Goal: Task Accomplishment & Management: Use online tool/utility

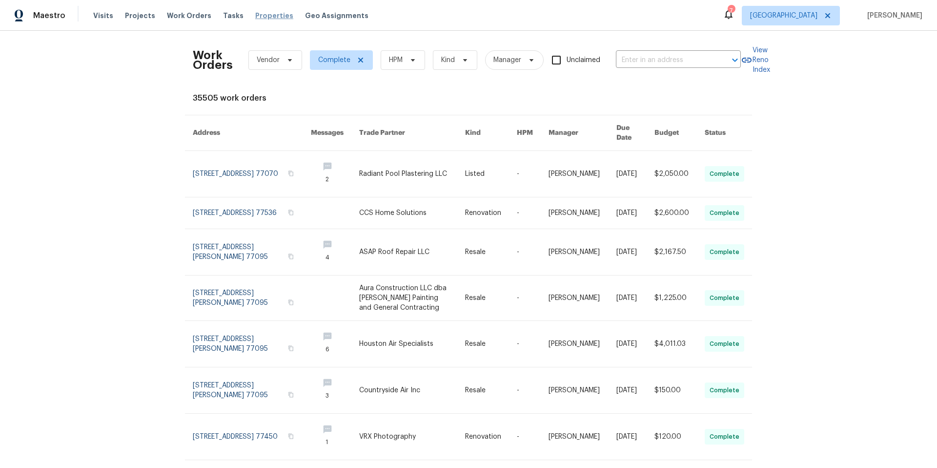
click at [263, 14] on span "Properties" at bounding box center [274, 16] width 38 height 10
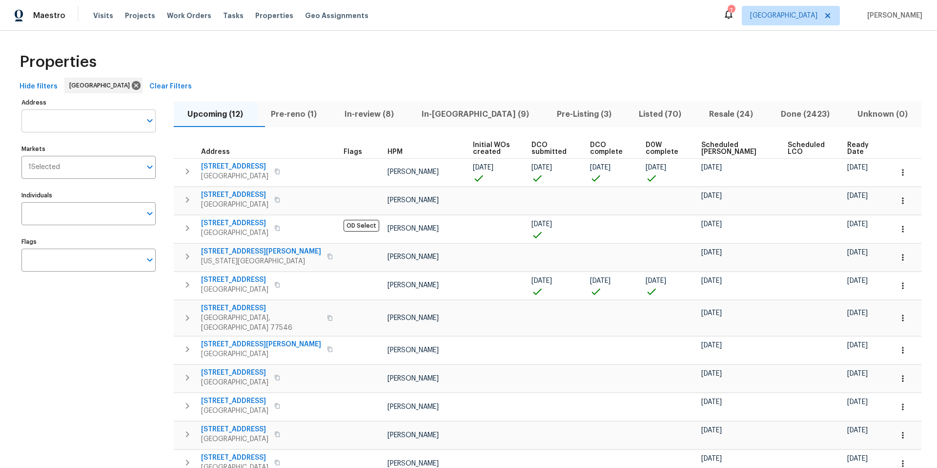
click at [52, 124] on input "Address" at bounding box center [81, 120] width 120 height 23
type input "16450"
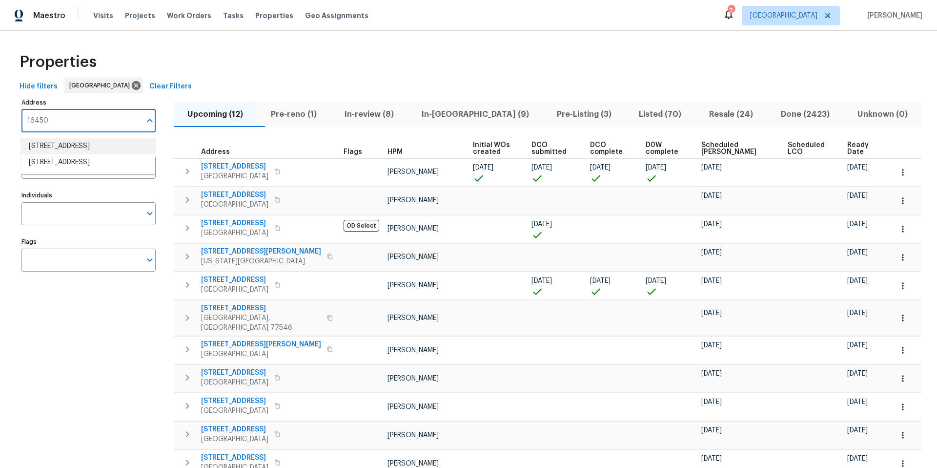
click at [53, 147] on li "16450 Havenhurst Dr Houston TX 77059" at bounding box center [88, 146] width 134 height 16
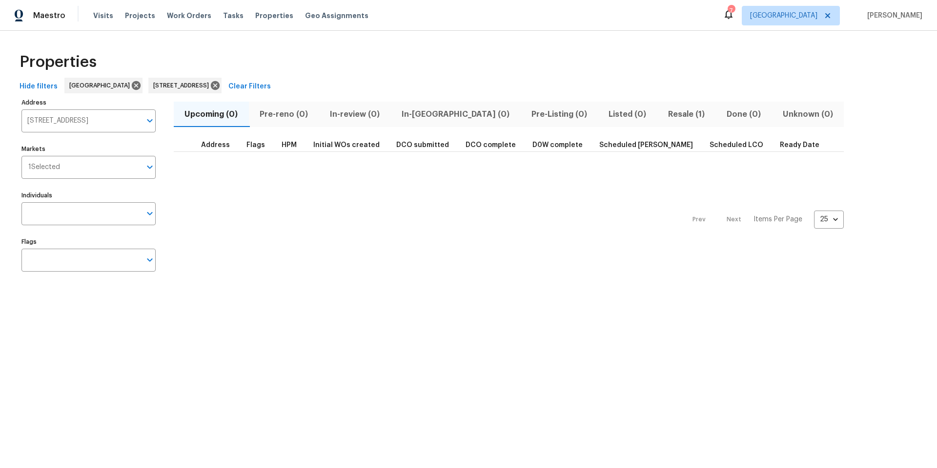
click at [663, 114] on span "Resale (1)" at bounding box center [686, 114] width 47 height 14
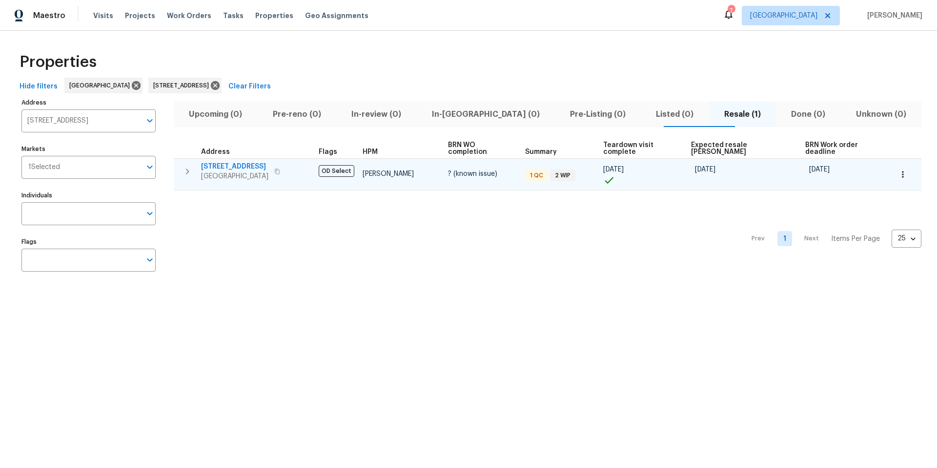
click at [230, 171] on span "Houston, TX 77059" at bounding box center [234, 176] width 67 height 10
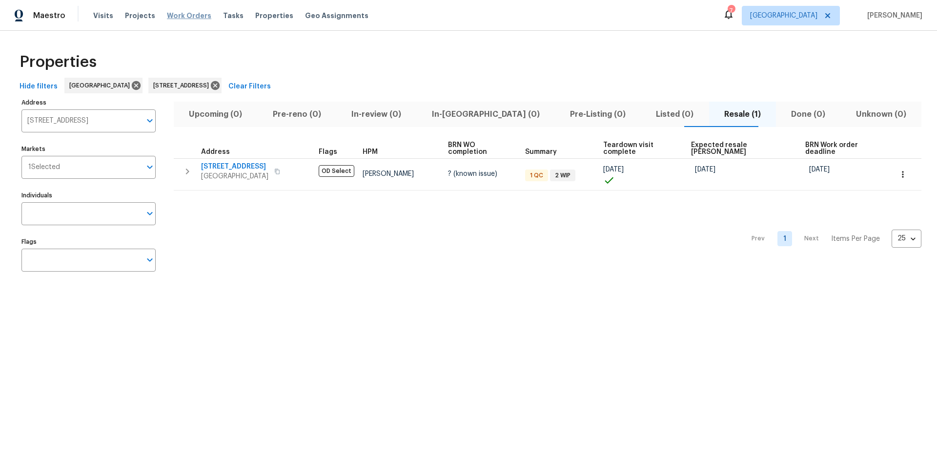
click at [196, 17] on span "Work Orders" at bounding box center [189, 16] width 44 height 10
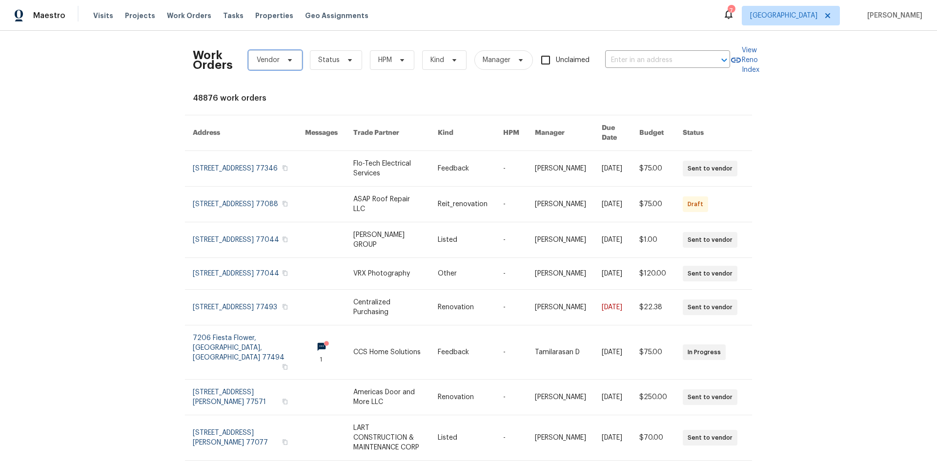
click at [275, 63] on span "Vendor" at bounding box center [268, 60] width 23 height 10
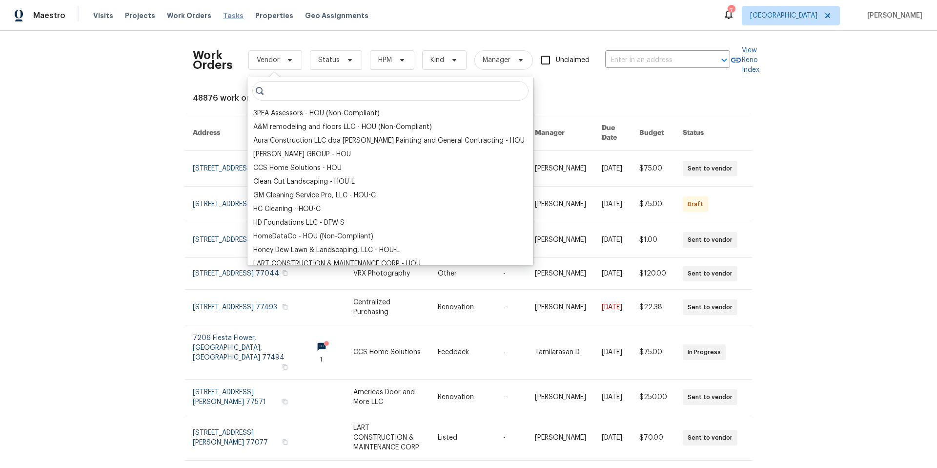
click at [223, 17] on span "Tasks" at bounding box center [233, 15] width 20 height 7
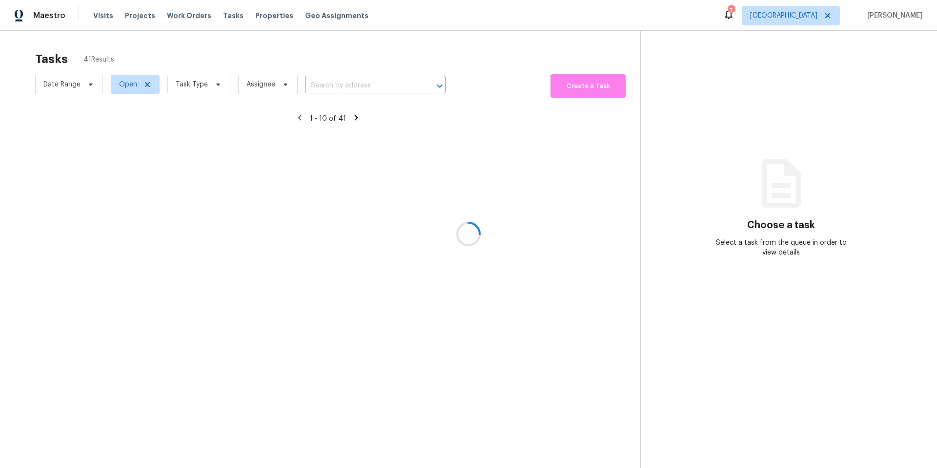
click at [202, 84] on div at bounding box center [468, 234] width 937 height 468
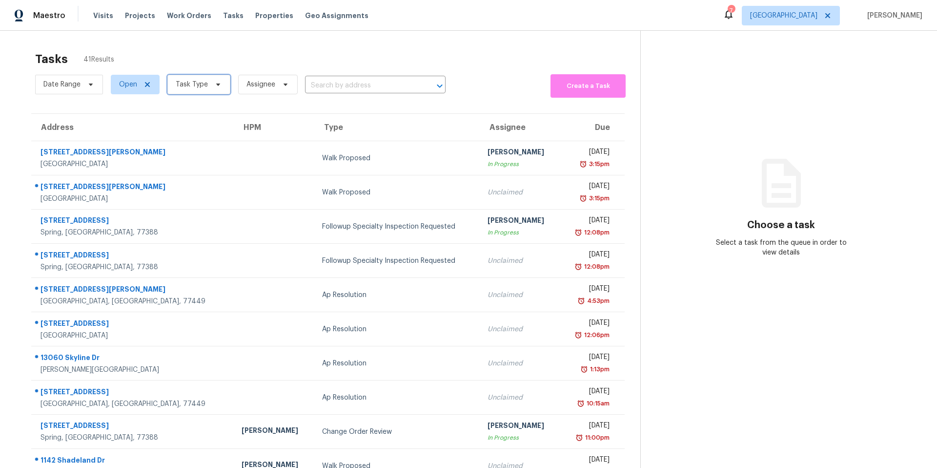
click at [202, 84] on span "Task Type" at bounding box center [192, 85] width 32 height 10
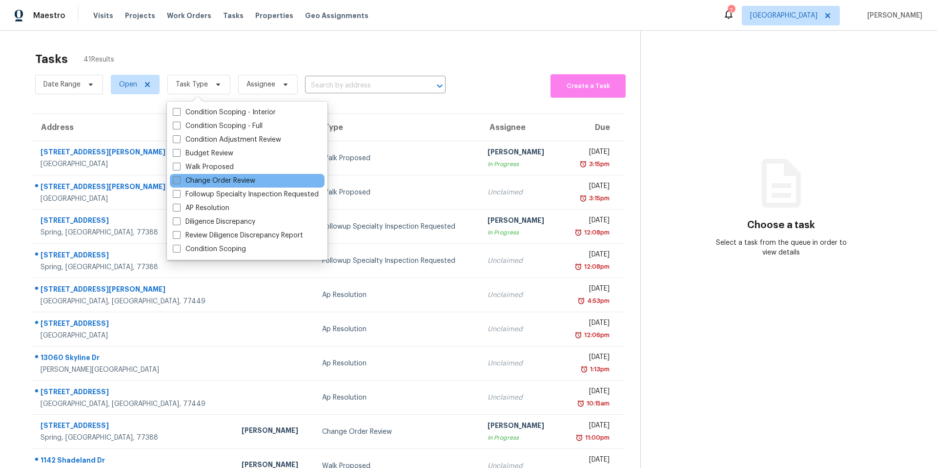
click at [194, 184] on label "Change Order Review" at bounding box center [214, 181] width 82 height 10
click at [179, 182] on input "Change Order Review" at bounding box center [176, 179] width 6 height 6
checkbox input "true"
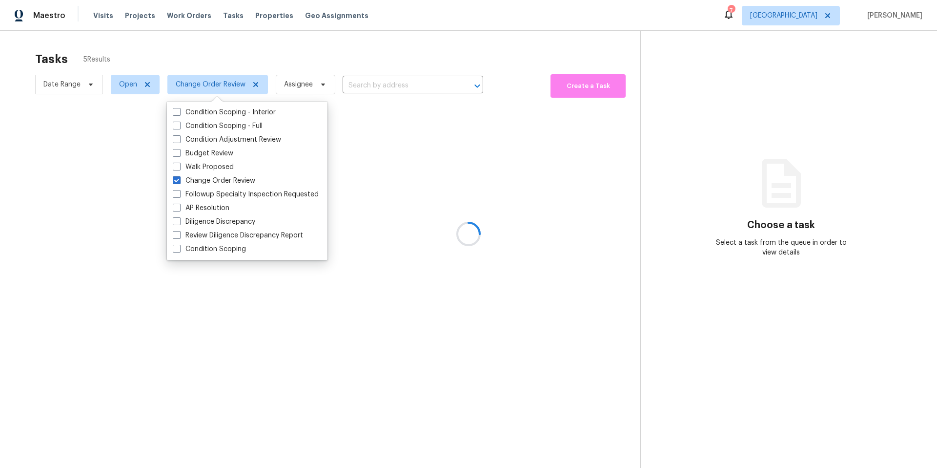
click at [222, 38] on div at bounding box center [468, 234] width 937 height 468
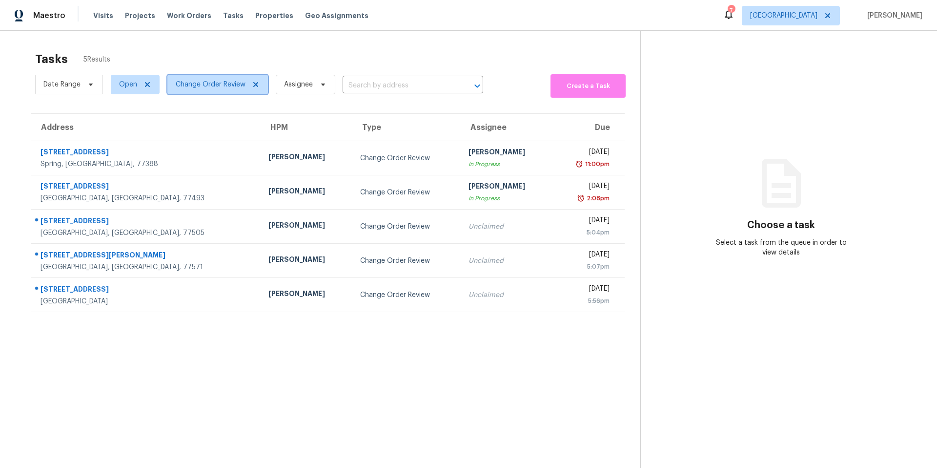
click at [214, 89] on span "Change Order Review" at bounding box center [211, 85] width 70 height 10
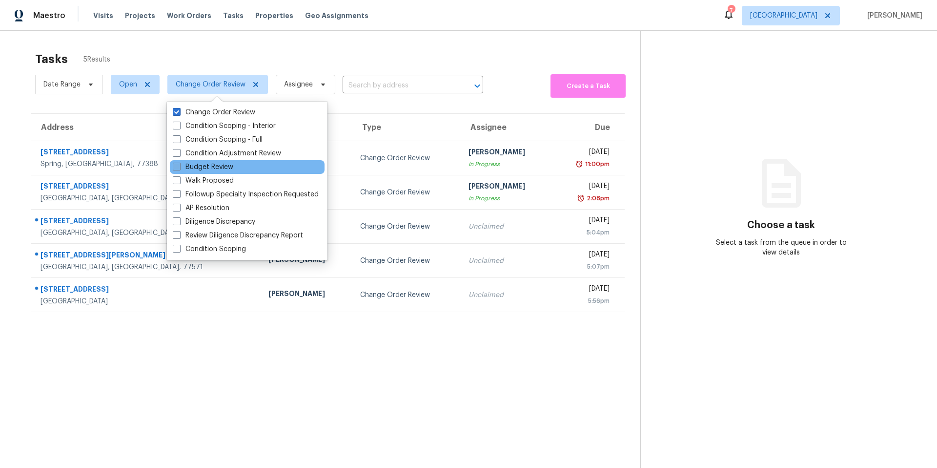
click at [196, 164] on label "Budget Review" at bounding box center [203, 167] width 61 height 10
click at [179, 164] on input "Budget Review" at bounding box center [176, 165] width 6 height 6
checkbox input "true"
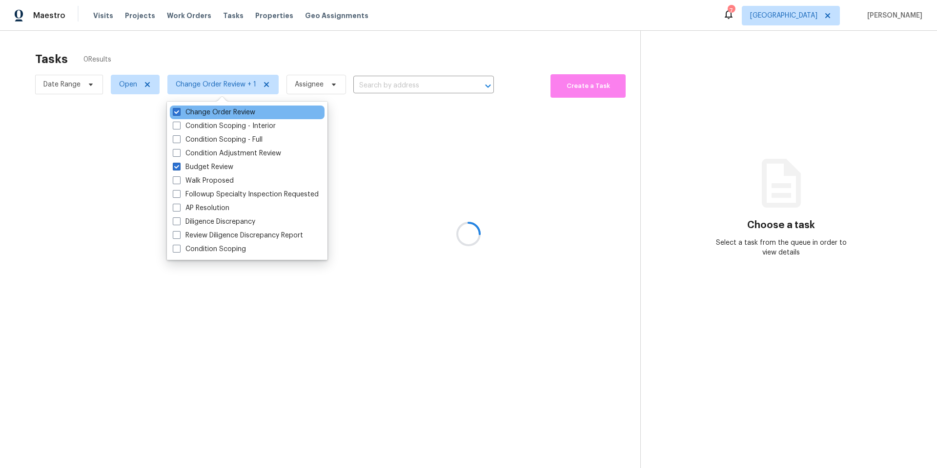
click at [192, 106] on div "Change Order Review" at bounding box center [247, 112] width 155 height 14
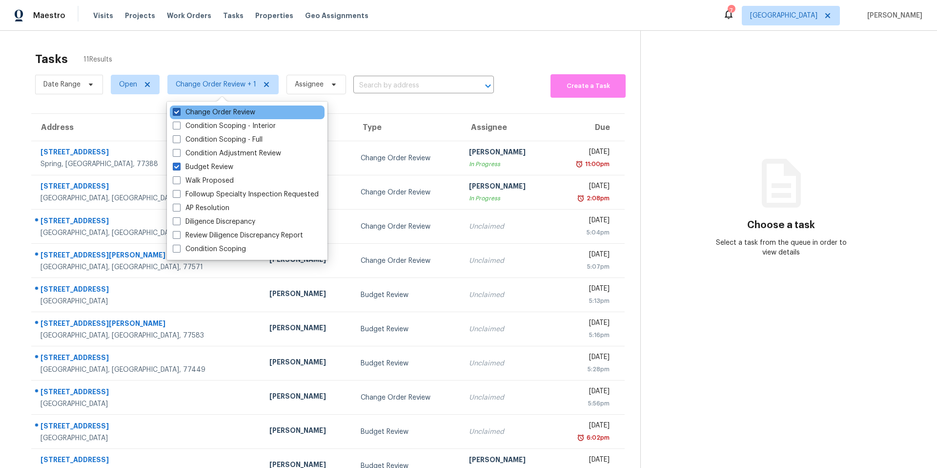
click at [192, 107] on div "Change Order Review" at bounding box center [247, 112] width 155 height 14
click at [190, 109] on label "Change Order Review" at bounding box center [214, 112] width 82 height 10
click at [179, 109] on input "Change Order Review" at bounding box center [176, 110] width 6 height 6
checkbox input "false"
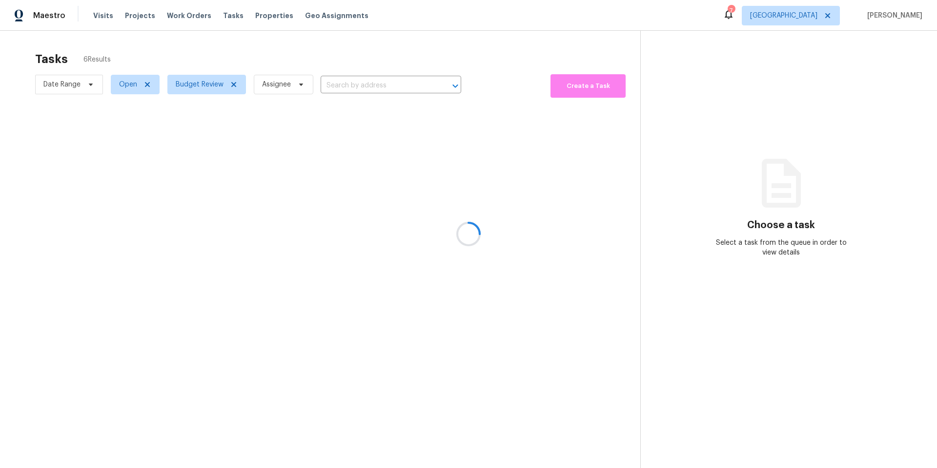
click at [200, 57] on div at bounding box center [468, 234] width 937 height 468
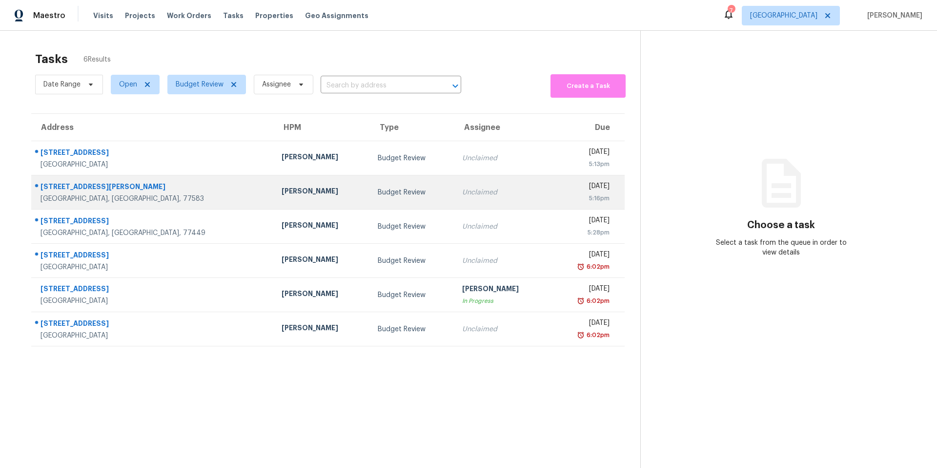
click at [274, 185] on td "Navid Ranjbar" at bounding box center [322, 192] width 96 height 34
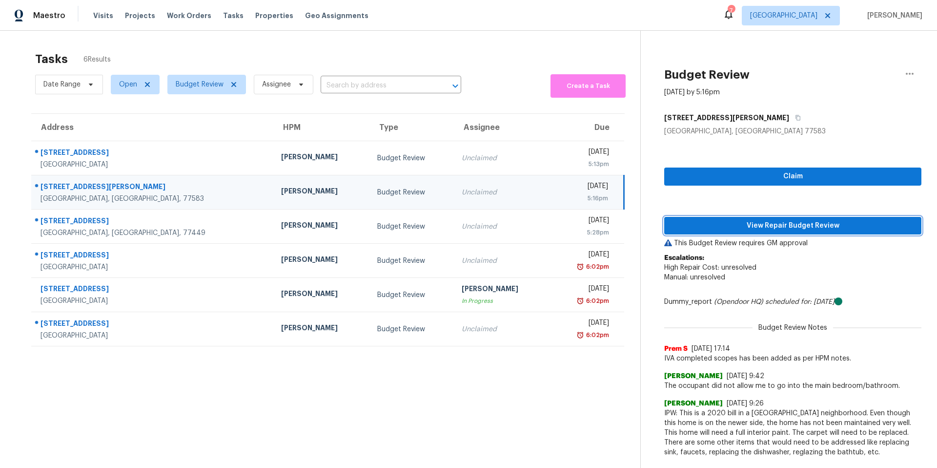
click at [703, 223] on span "View Repair Budget Review" at bounding box center [793, 226] width 242 height 12
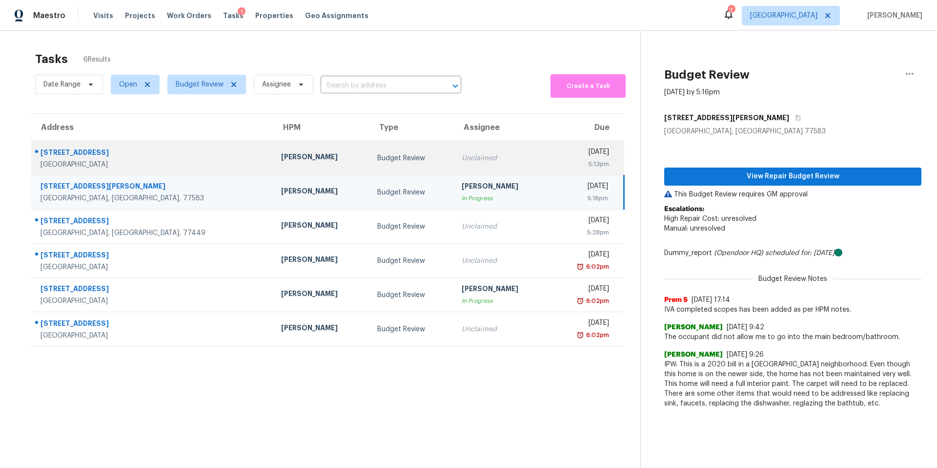
click at [273, 151] on td "[PERSON_NAME]" at bounding box center [321, 158] width 96 height 34
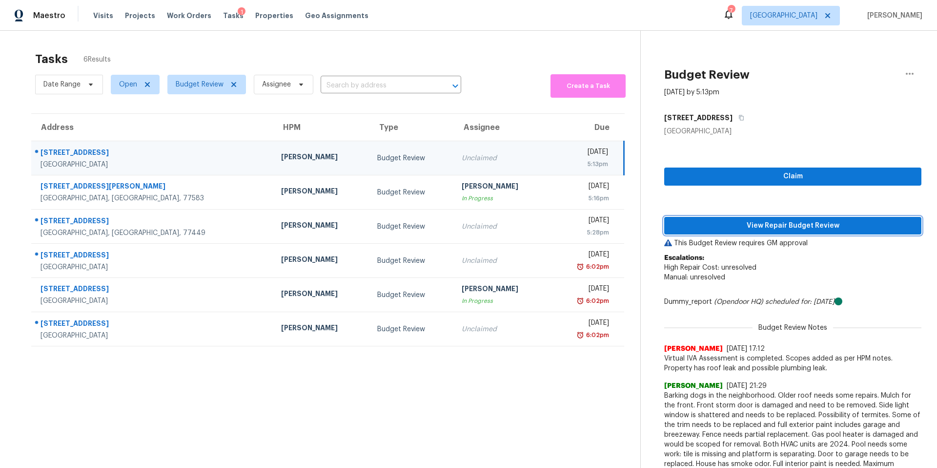
click at [698, 224] on span "View Repair Budget Review" at bounding box center [793, 226] width 242 height 12
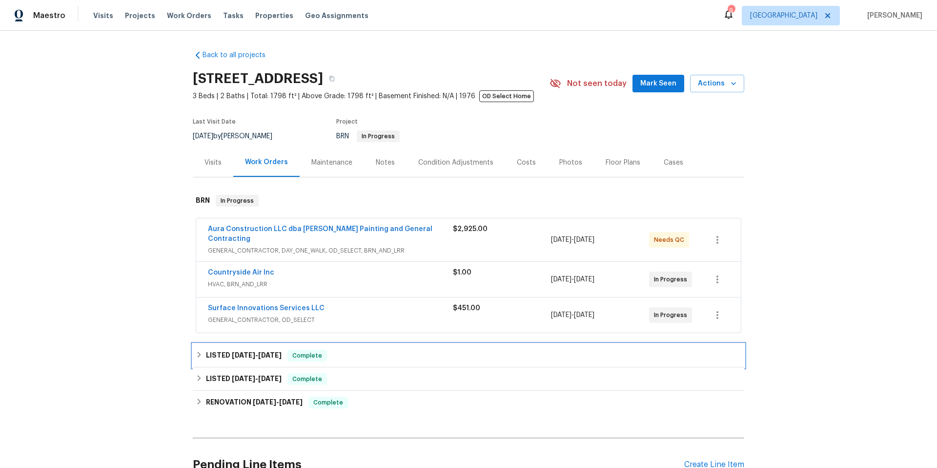
click at [212, 349] on h6 "LISTED 8/18/25 - 8/20/25" at bounding box center [244, 355] width 76 height 12
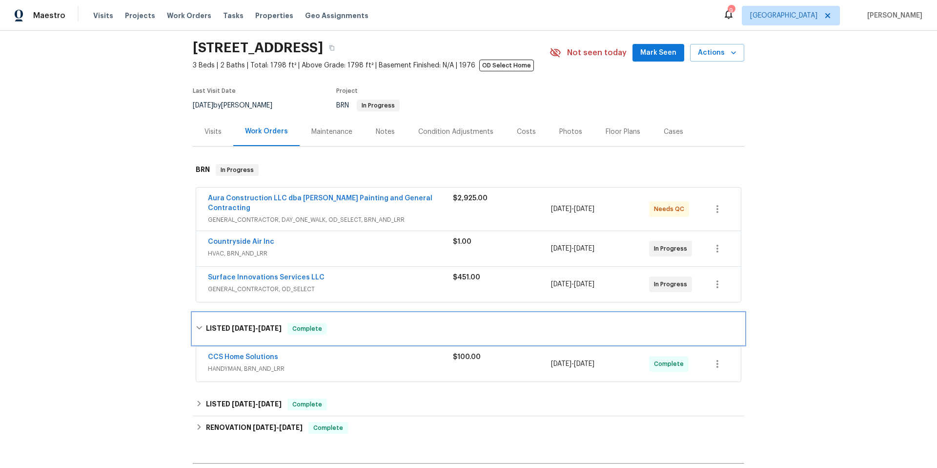
scroll to position [39, 0]
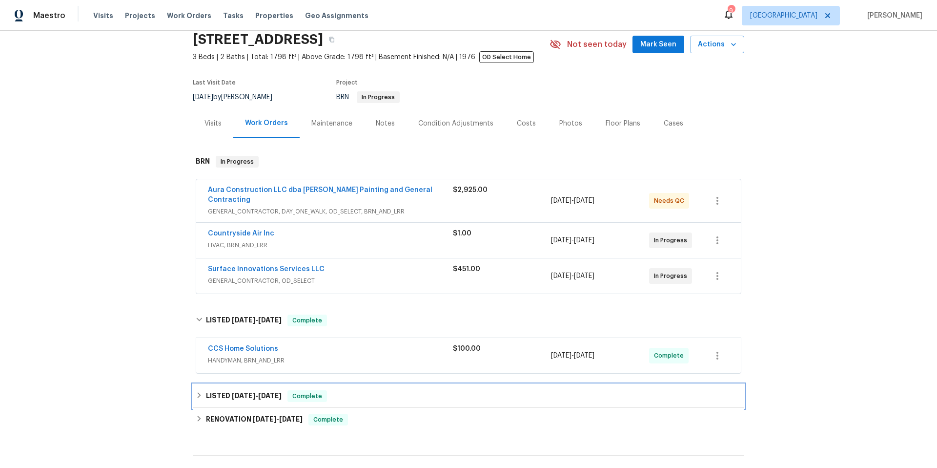
click at [224, 390] on h6 "LISTED 8/2/25 - 8/5/25" at bounding box center [244, 396] width 76 height 12
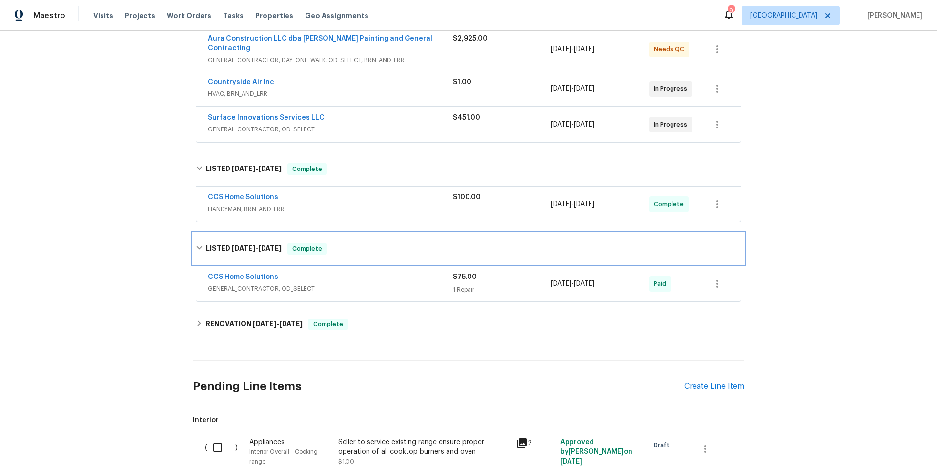
scroll to position [198, 0]
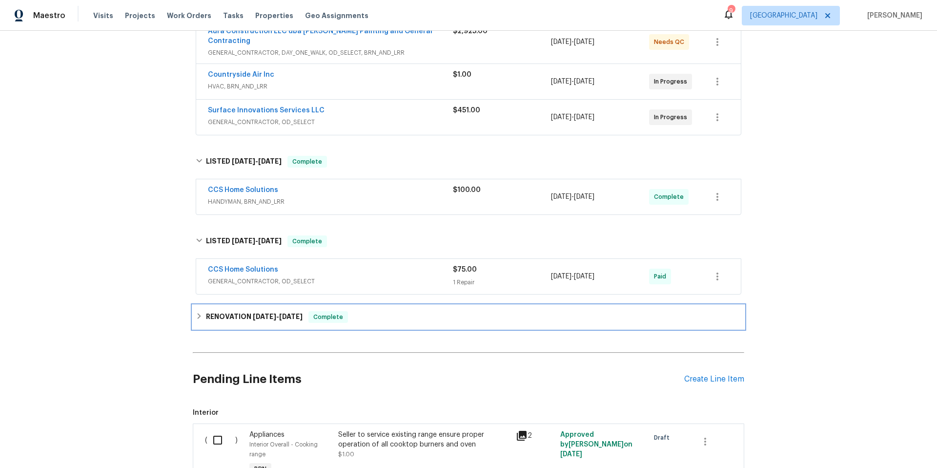
click at [232, 311] on h6 "RENOVATION 4/1/25 - 7/2/25" at bounding box center [254, 317] width 97 height 12
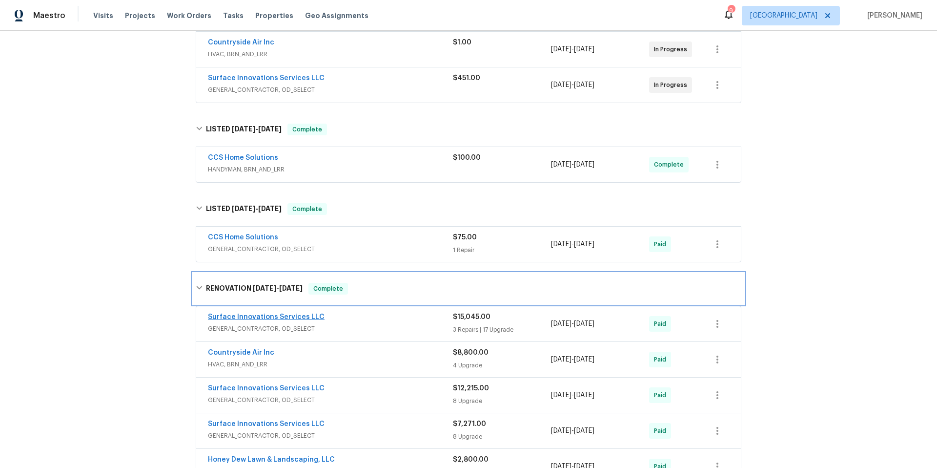
scroll to position [236, 0]
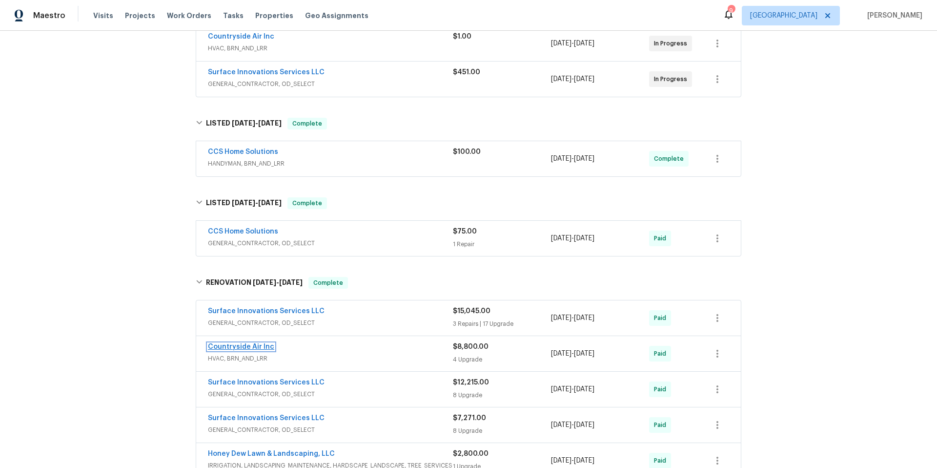
click at [263, 343] on link "Countryside Air Inc" at bounding box center [241, 346] width 66 height 7
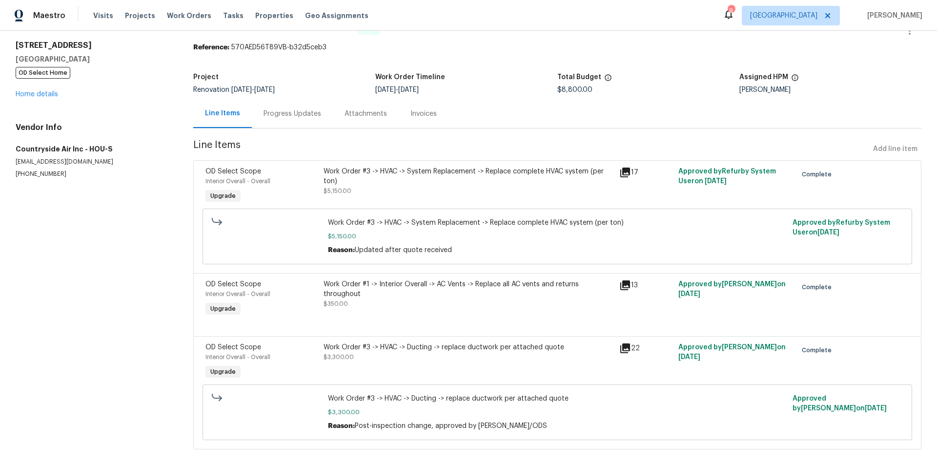
scroll to position [37, 0]
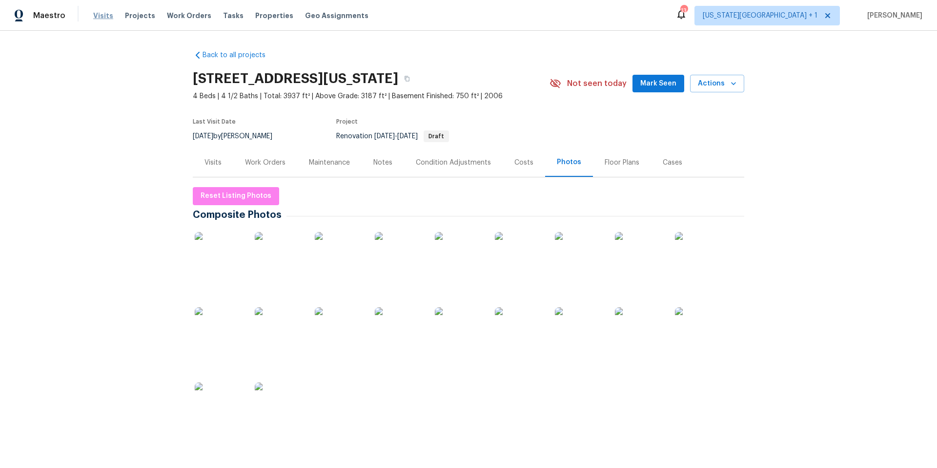
click at [101, 14] on span "Visits" at bounding box center [103, 16] width 20 height 10
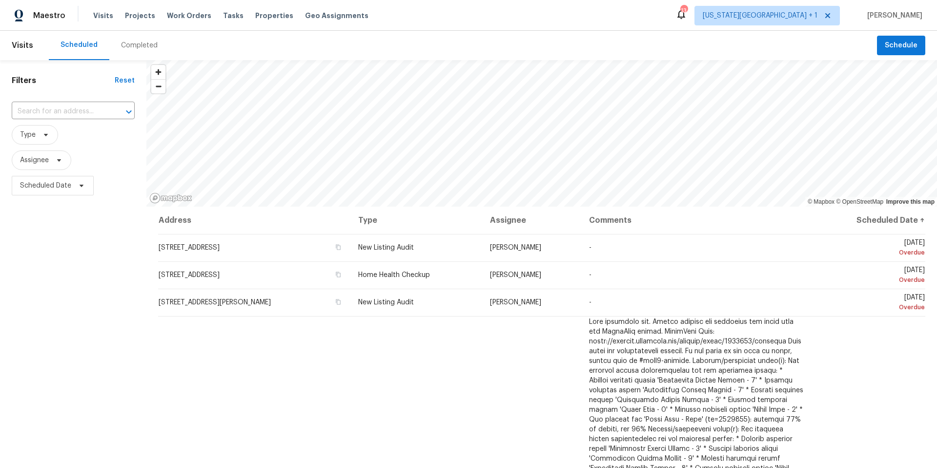
click at [127, 49] on div "Completed" at bounding box center [139, 46] width 37 height 10
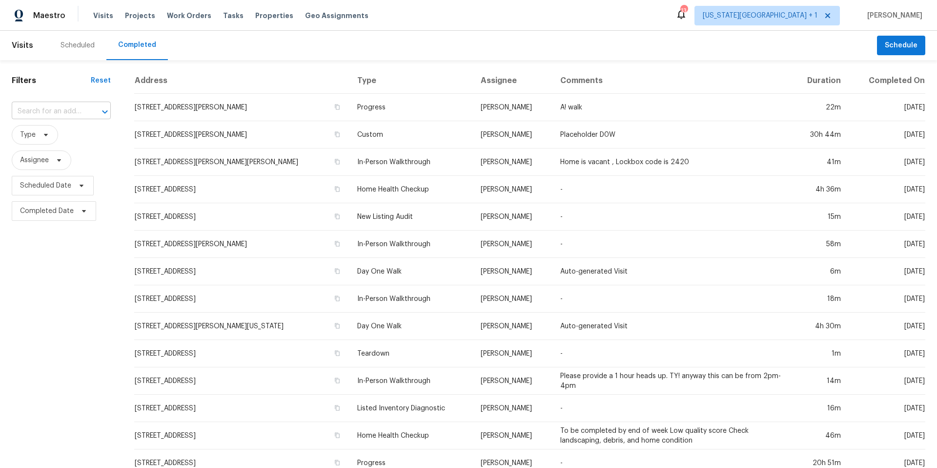
click at [33, 108] on input "text" at bounding box center [48, 111] width 72 height 15
paste input "14041 Cashel Forest Dr, Houston, TX 77069"
type input "14041 Cashel Forest Dr, Houston, TX 77069"
click at [45, 139] on li "14041 Cashel Forest Dr, Houston, TX 77069" at bounding box center [63, 133] width 102 height 16
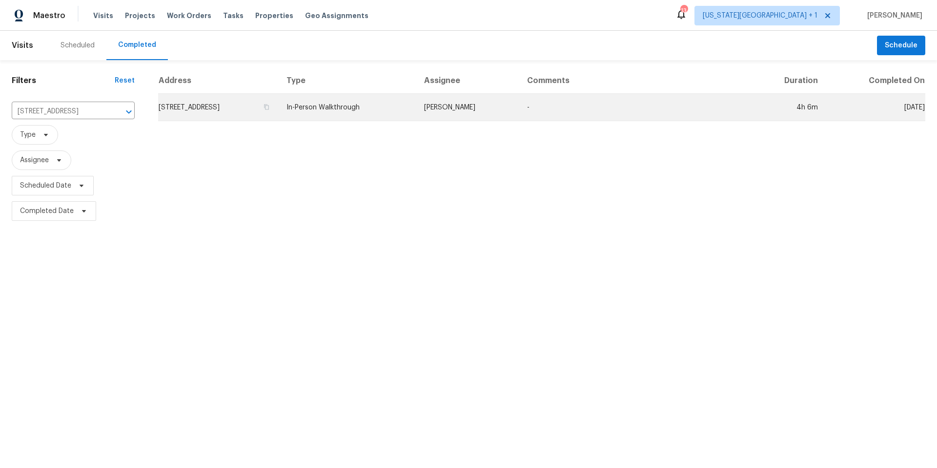
click at [195, 111] on td "14041 Cashel Forest Dr, Houston, TX 77069" at bounding box center [218, 107] width 121 height 27
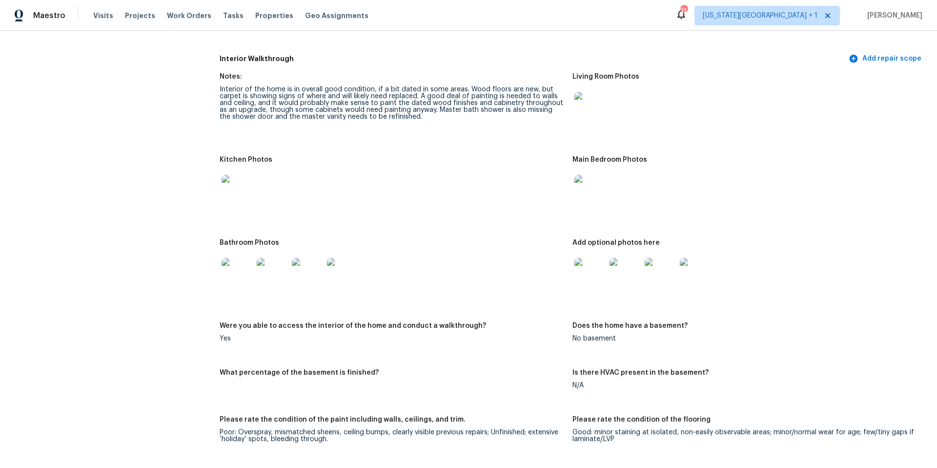
scroll to position [1175, 0]
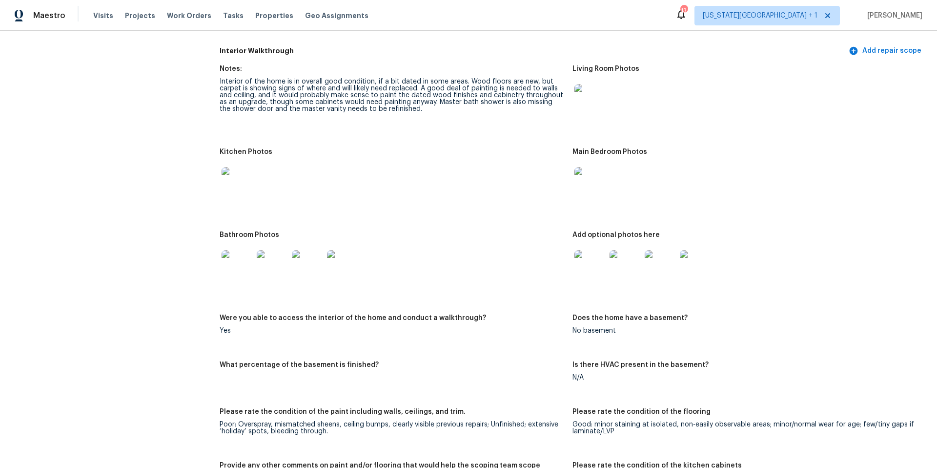
click at [245, 266] on img at bounding box center [237, 265] width 31 height 31
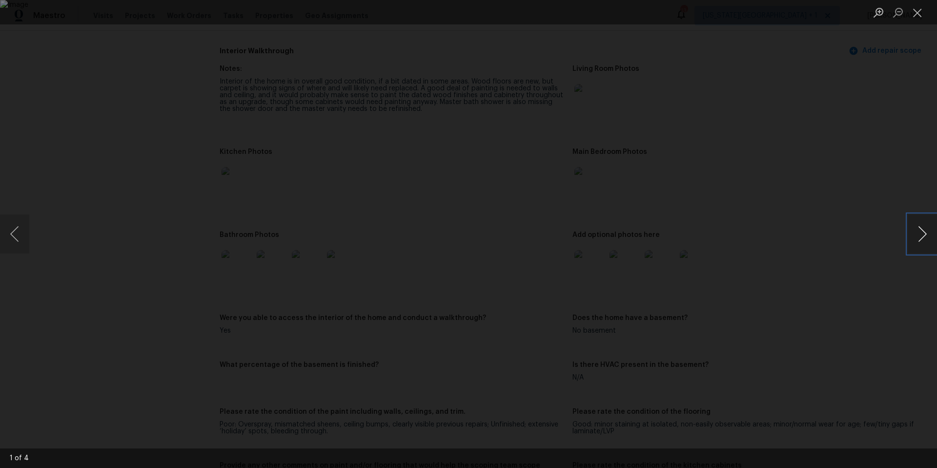
click at [914, 241] on button "Next image" at bounding box center [922, 233] width 29 height 39
click at [913, 241] on button "Next image" at bounding box center [922, 233] width 29 height 39
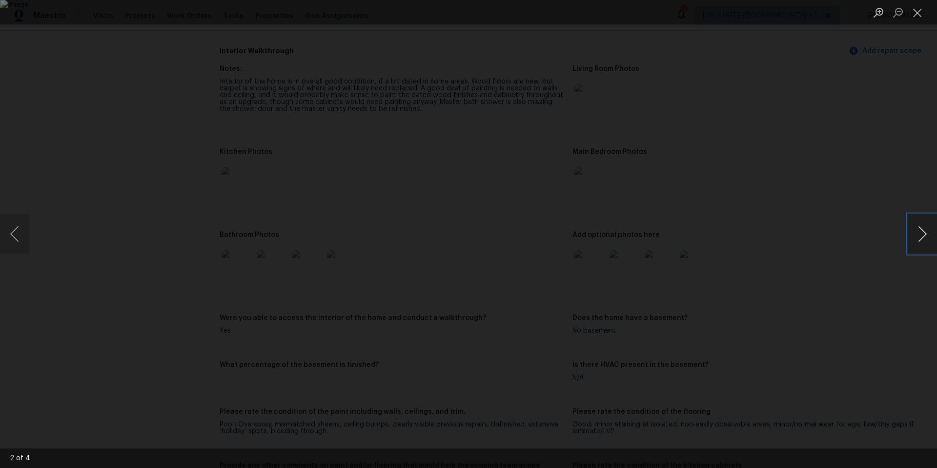
click at [913, 241] on button "Next image" at bounding box center [922, 233] width 29 height 39
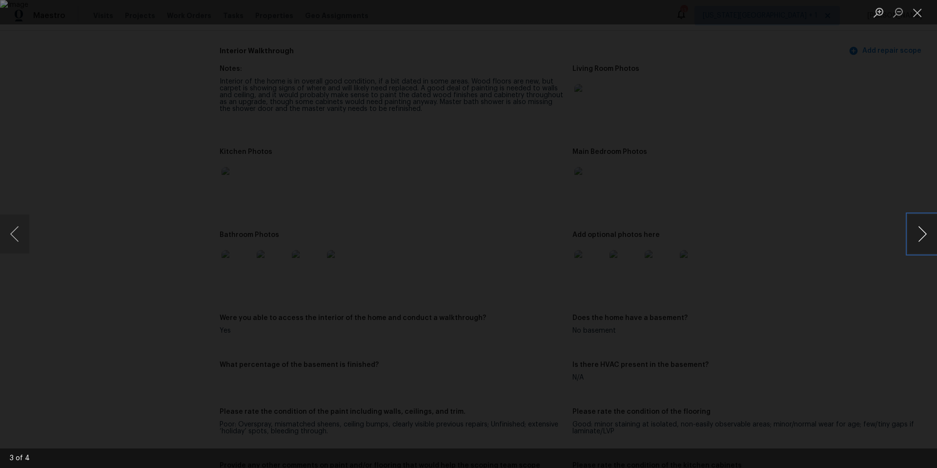
click at [913, 241] on button "Next image" at bounding box center [922, 233] width 29 height 39
click at [835, 177] on div "Lightbox" at bounding box center [468, 234] width 937 height 468
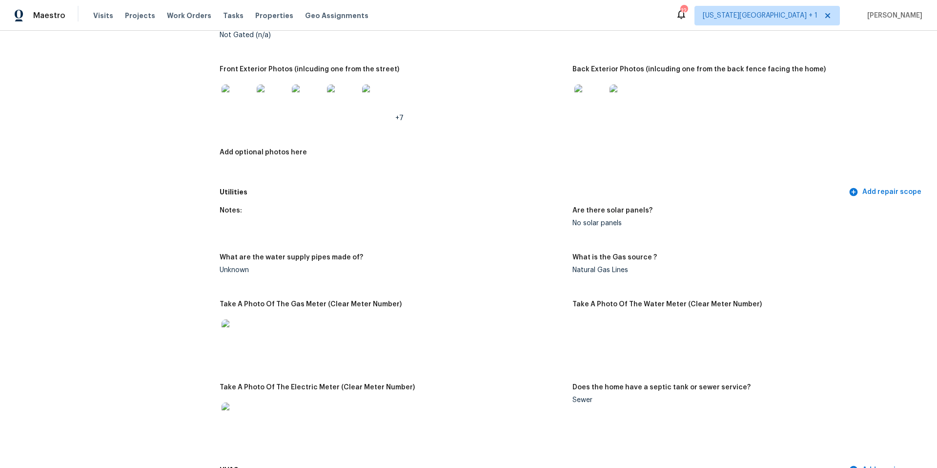
scroll to position [0, 0]
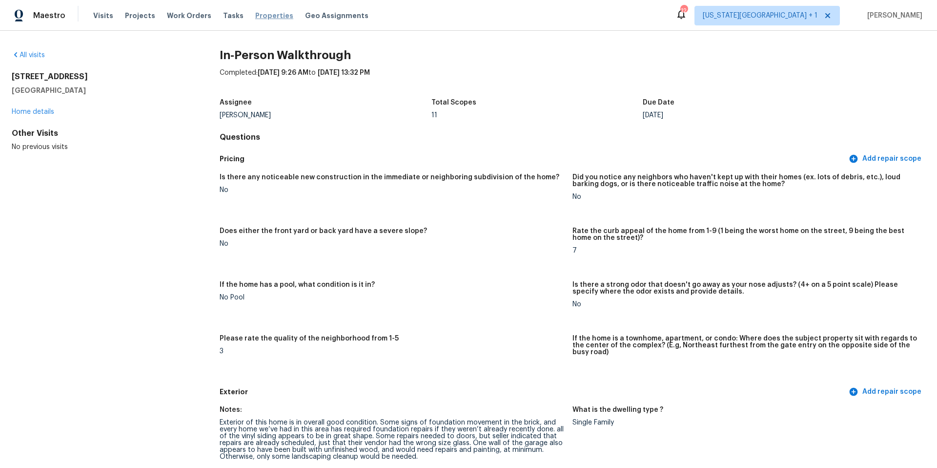
click at [269, 17] on span "Properties" at bounding box center [274, 16] width 38 height 10
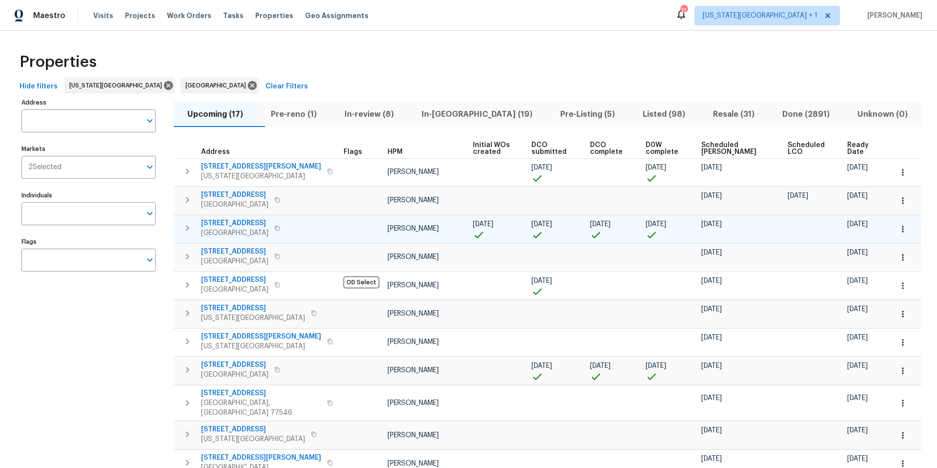
click at [264, 230] on span "Spring, TX 77373" at bounding box center [234, 233] width 67 height 10
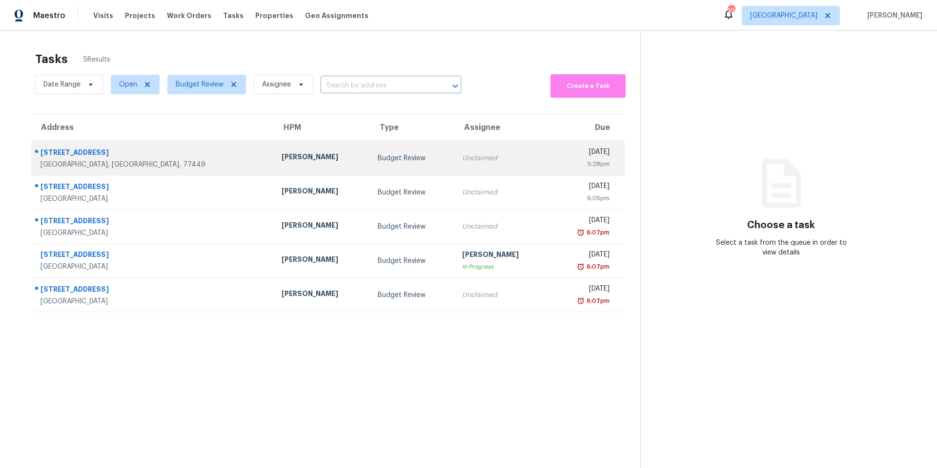
click at [282, 156] on div "[PERSON_NAME]" at bounding box center [322, 158] width 81 height 12
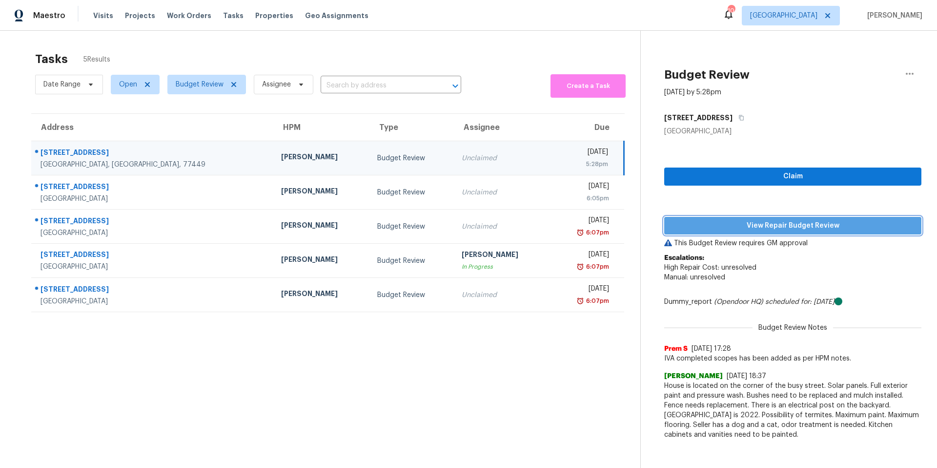
click at [718, 225] on span "View Repair Budget Review" at bounding box center [793, 226] width 242 height 12
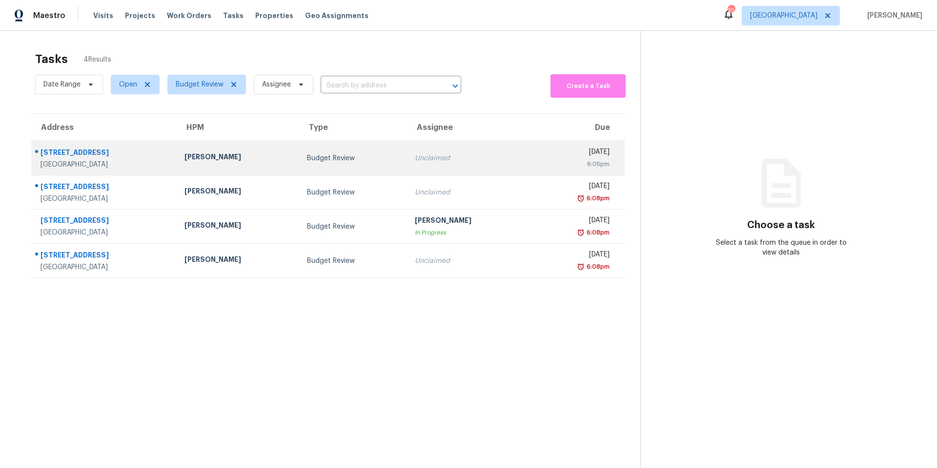
click at [229, 162] on div "[PERSON_NAME]" at bounding box center [237, 158] width 107 height 12
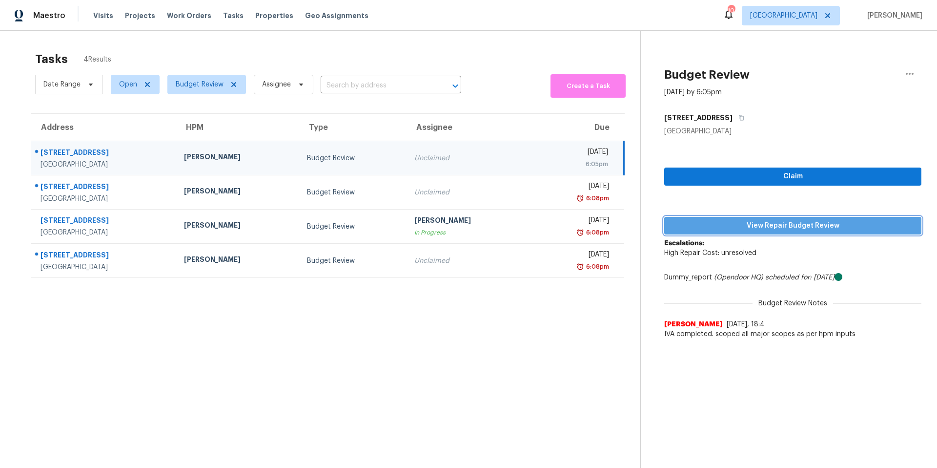
click at [716, 226] on span "View Repair Budget Review" at bounding box center [793, 226] width 242 height 12
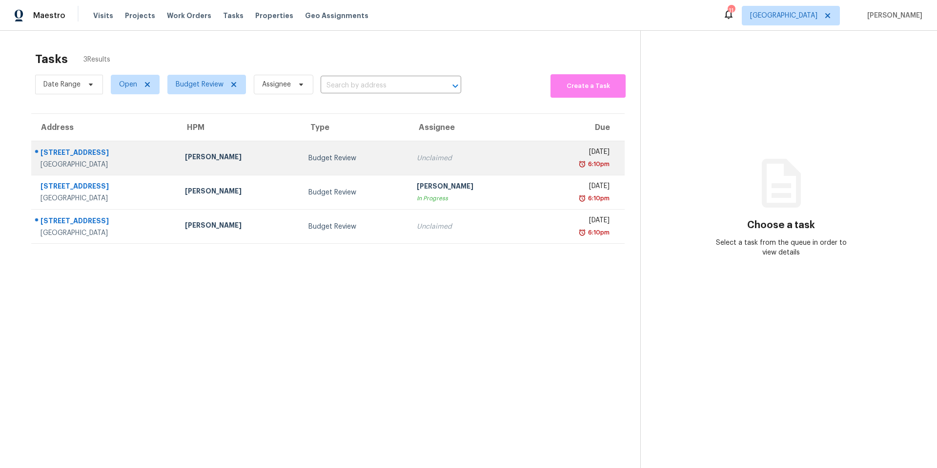
click at [237, 159] on div "[PERSON_NAME]" at bounding box center [239, 158] width 108 height 12
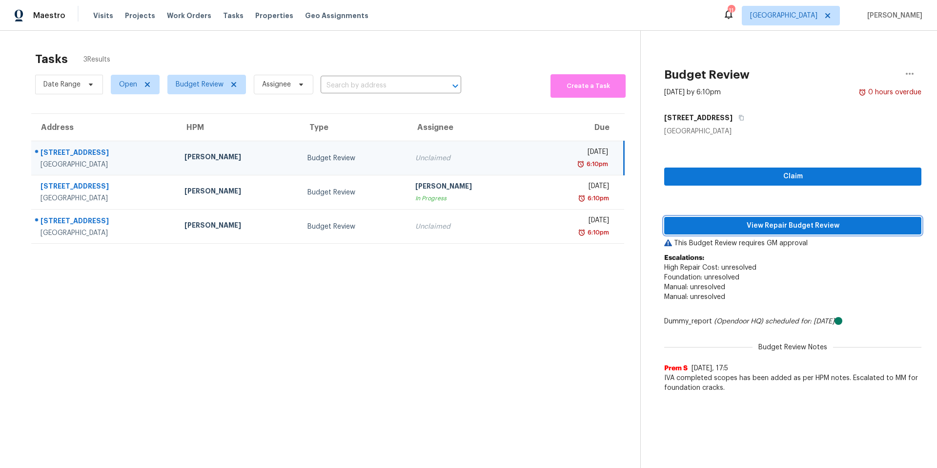
click at [720, 225] on span "View Repair Budget Review" at bounding box center [793, 226] width 242 height 12
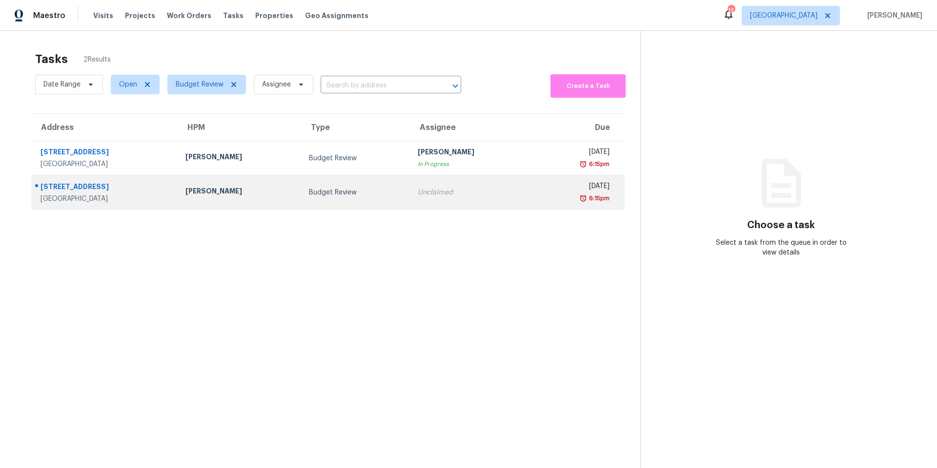
click at [275, 194] on div "[PERSON_NAME]" at bounding box center [239, 192] width 108 height 12
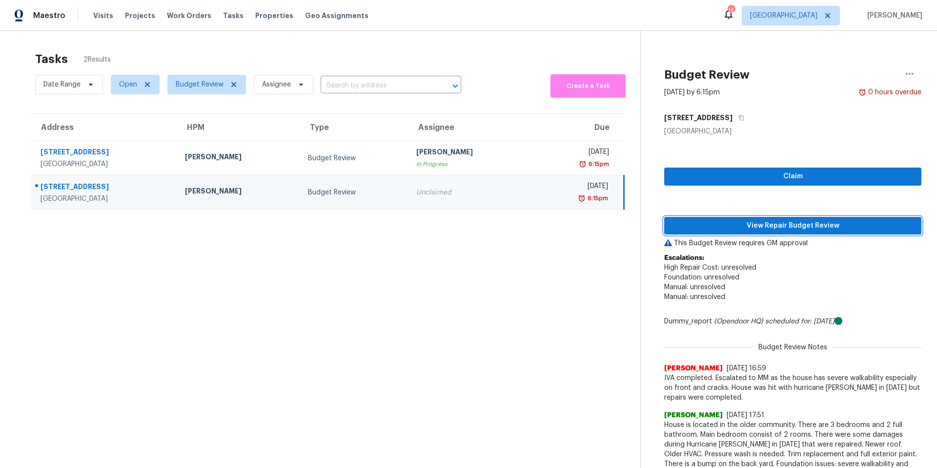
click at [711, 224] on span "View Repair Budget Review" at bounding box center [793, 226] width 242 height 12
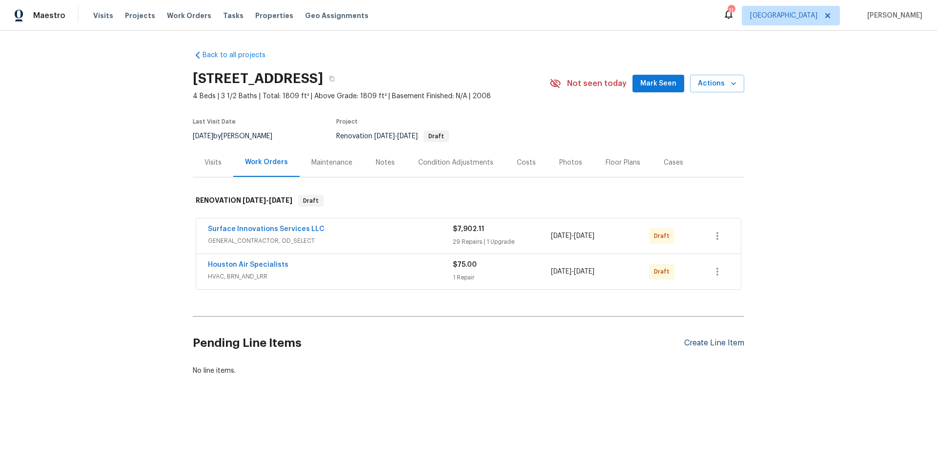
click at [717, 343] on div "Create Line Item" at bounding box center [714, 342] width 60 height 9
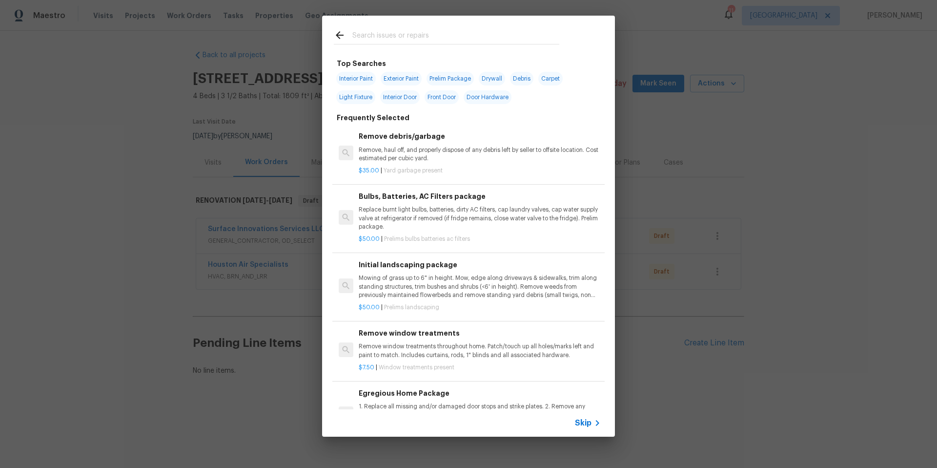
click at [366, 33] on input "text" at bounding box center [455, 36] width 207 height 15
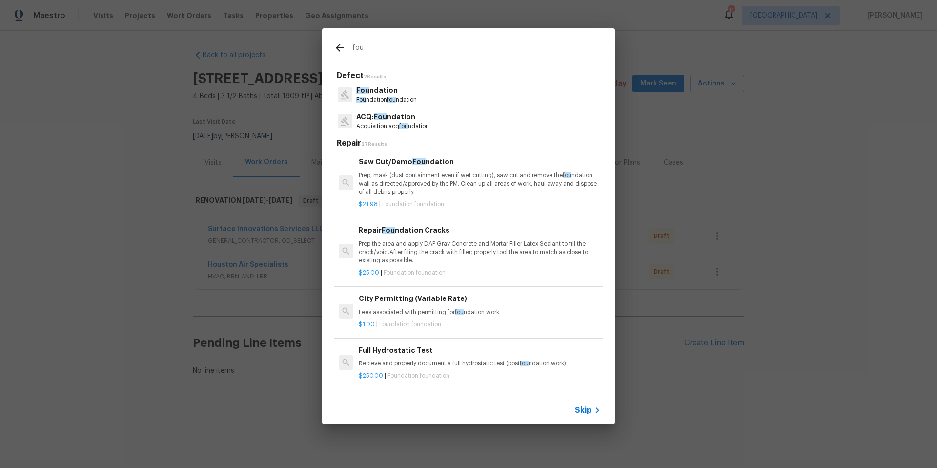
type input "fou"
click at [392, 120] on p "ACQ: Fou ndation" at bounding box center [392, 117] width 73 height 10
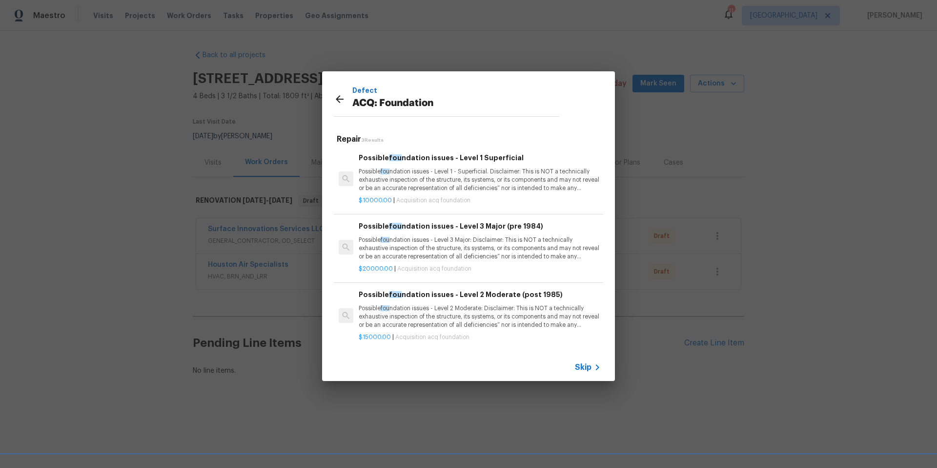
click at [418, 53] on div "Defect ACQ: Foundation Repair 3 Results Possible fou ndation issues - Level 1 S…" at bounding box center [468, 226] width 937 height 452
